Goal: Information Seeking & Learning: Learn about a topic

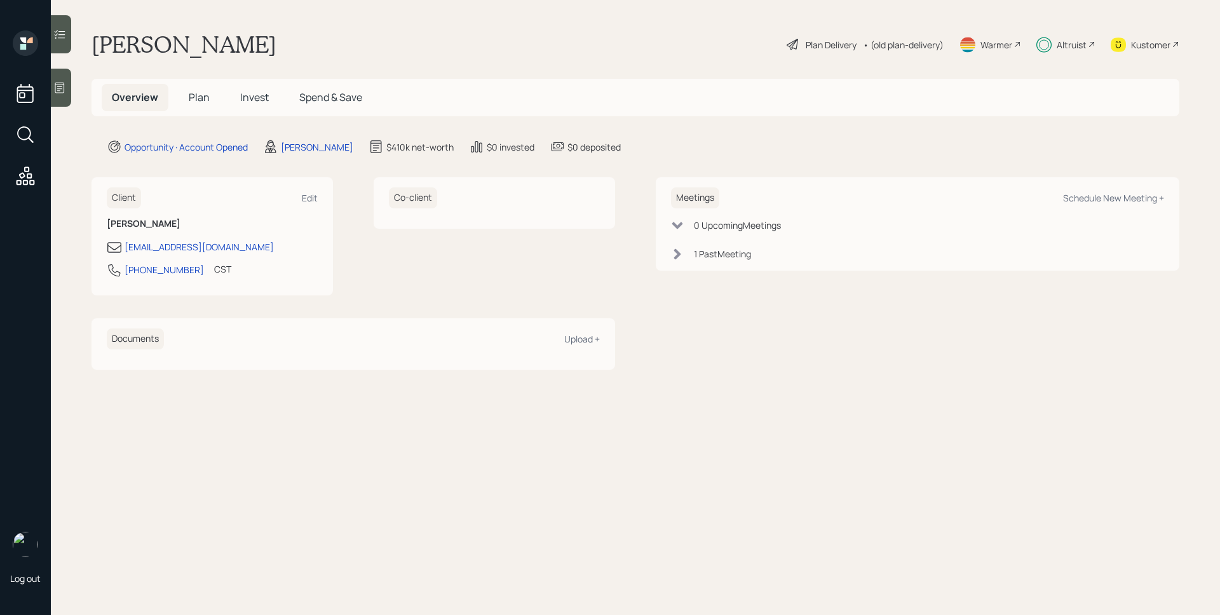
click at [258, 97] on span "Invest" at bounding box center [254, 97] width 29 height 14
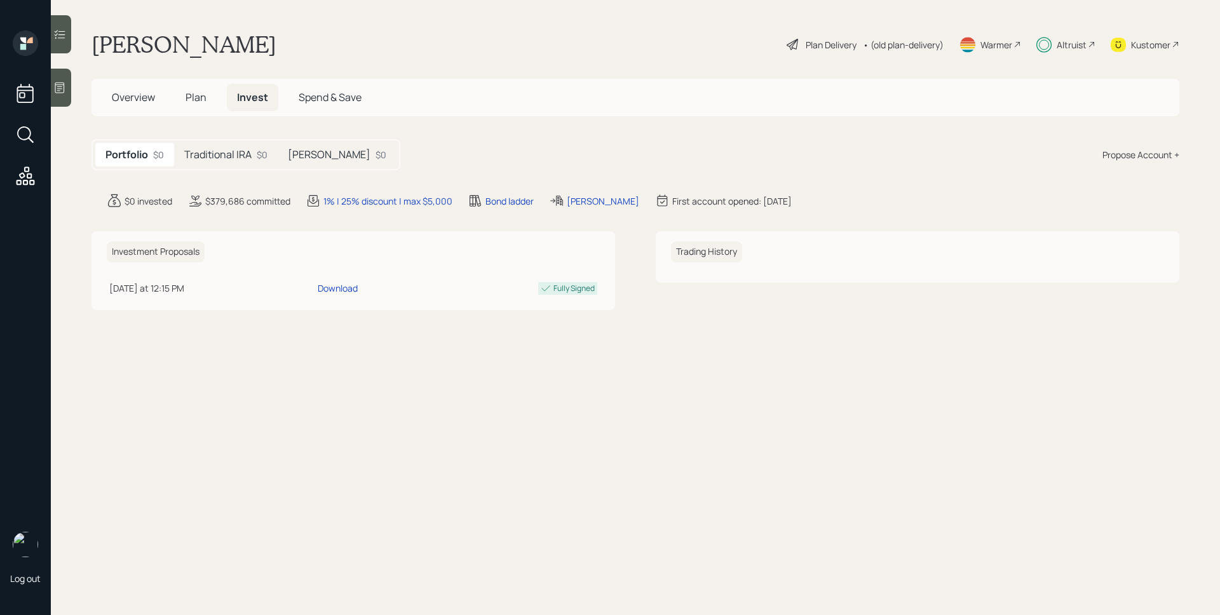
click at [219, 159] on h5 "Traditional IRA" at bounding box center [217, 155] width 67 height 12
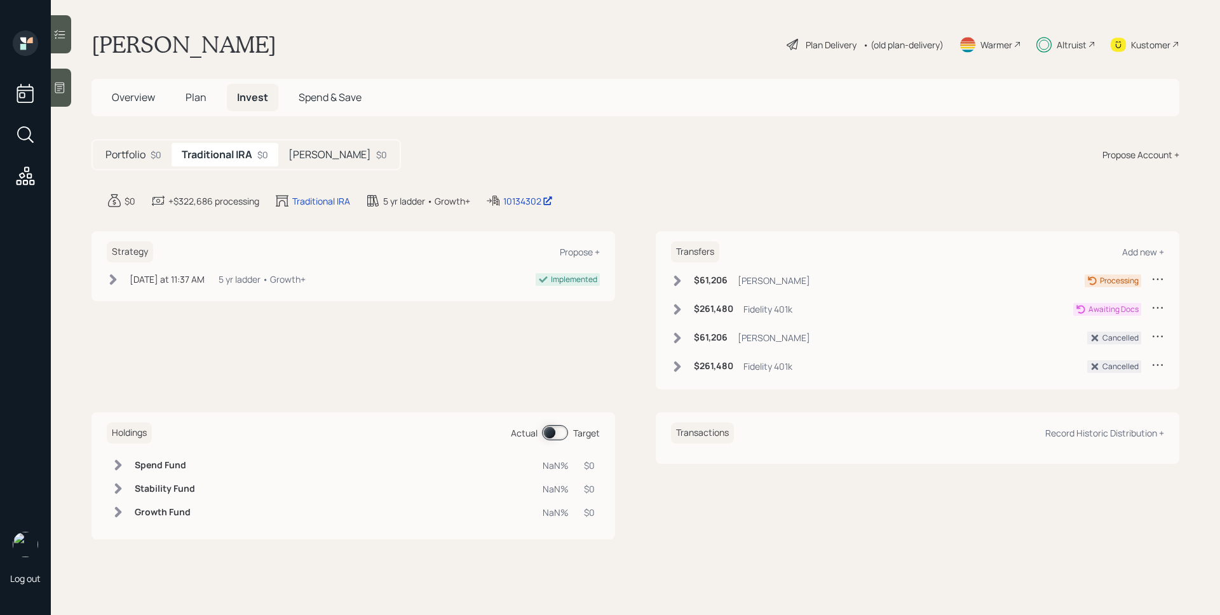
click at [744, 308] on div "Fidelity 401k" at bounding box center [768, 309] width 49 height 13
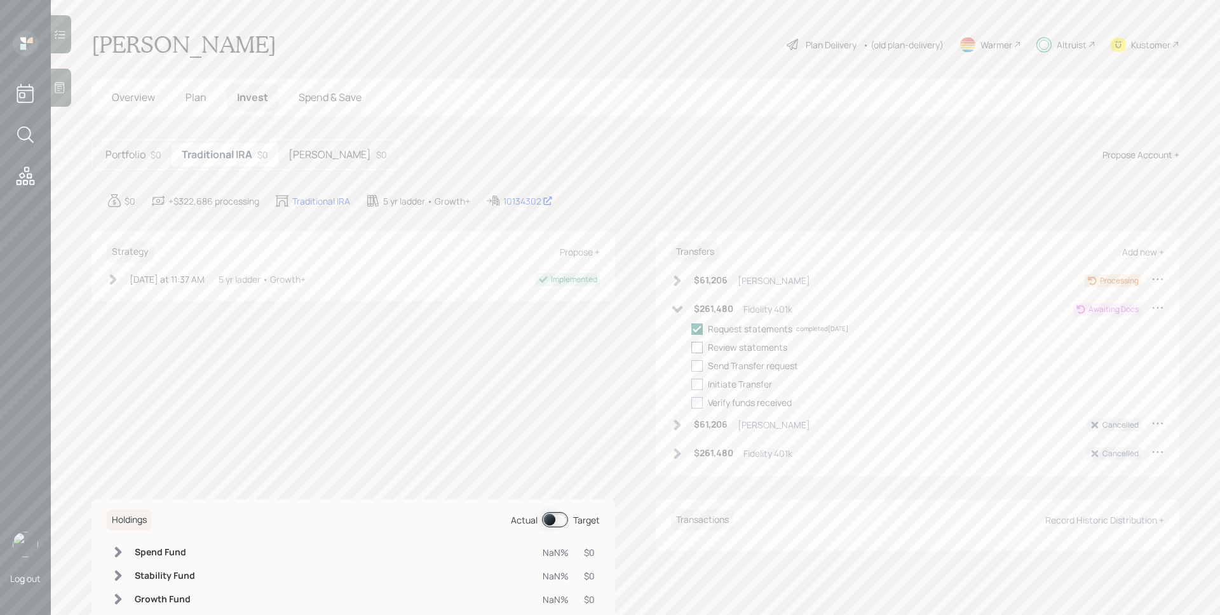
click at [695, 346] on div at bounding box center [696, 347] width 11 height 11
click at [691, 347] on input "checkbox" at bounding box center [691, 347] width 1 height 1
checkbox input "true"
click at [695, 362] on div at bounding box center [696, 365] width 11 height 11
click at [691, 365] on input "checkbox" at bounding box center [691, 365] width 1 height 1
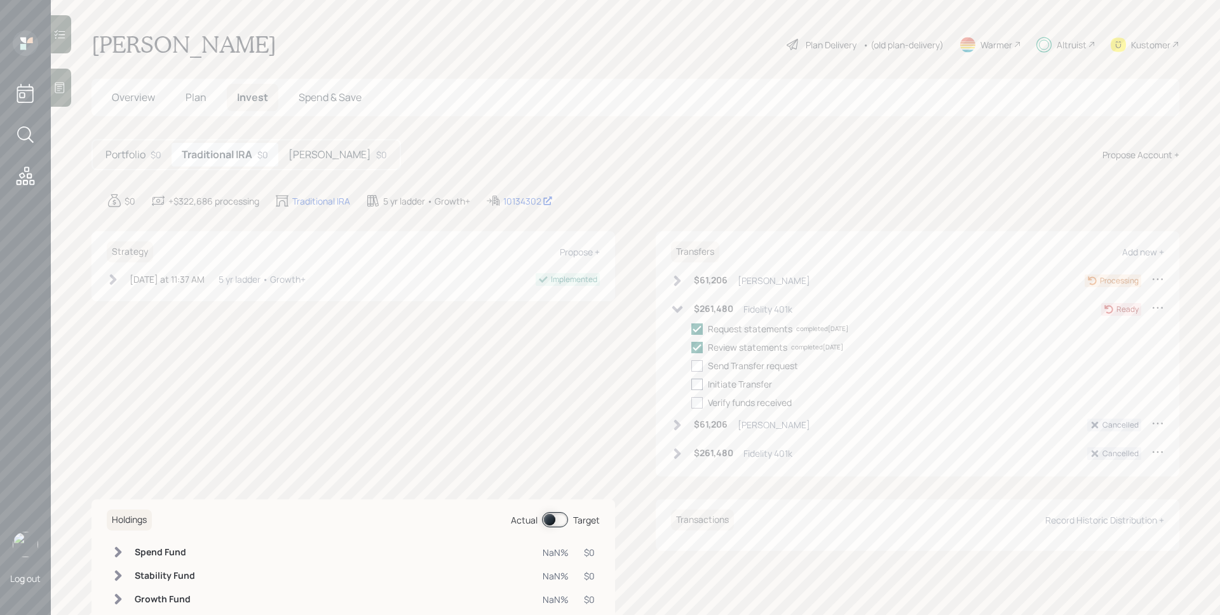
checkbox input "true"
click at [691, 383] on div at bounding box center [696, 384] width 11 height 11
click at [691, 384] on input "checkbox" at bounding box center [691, 384] width 1 height 1
checkbox input "true"
